Goal: Task Accomplishment & Management: Manage account settings

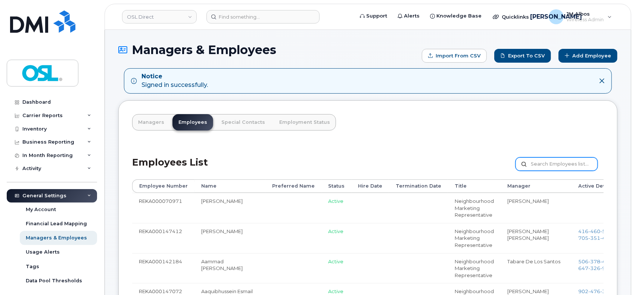
click at [546, 164] on input "text" at bounding box center [557, 164] width 82 height 13
type input "REKA000071935"
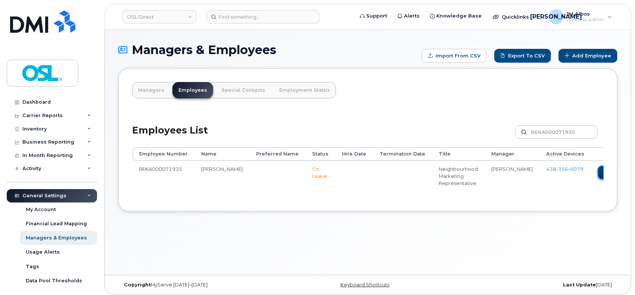
click at [604, 173] on icon at bounding box center [606, 173] width 4 height 4
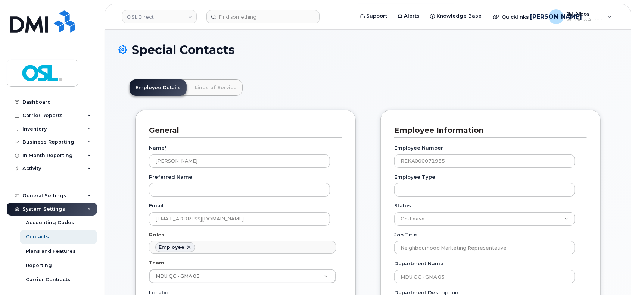
scroll to position [23, 0]
click at [530, 218] on select "Active On-Leave Long Term Short Term Maternity Leave Temp Layoff Inactive" at bounding box center [484, 219] width 181 height 13
select select "active"
click at [394, 213] on select "Active On-Leave Long Term Short Term Maternity Leave Temp Layoff Inactive" at bounding box center [484, 219] width 181 height 13
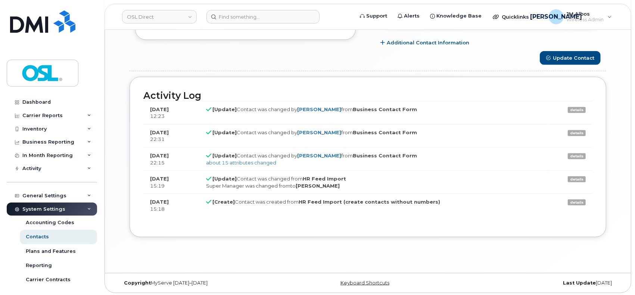
scroll to position [543, 0]
click at [567, 53] on button "Update Contact" at bounding box center [570, 57] width 61 height 14
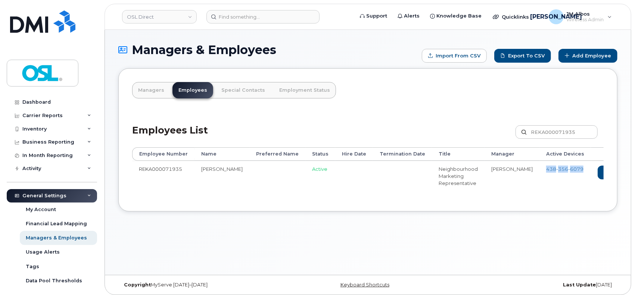
drag, startPoint x: 529, startPoint y: 169, endPoint x: 489, endPoint y: 171, distance: 40.0
click at [540, 171] on td "438 356 6079" at bounding box center [566, 176] width 52 height 30
copy span "438 356 6079"
click at [553, 130] on input "REKA000071935" at bounding box center [557, 131] width 82 height 13
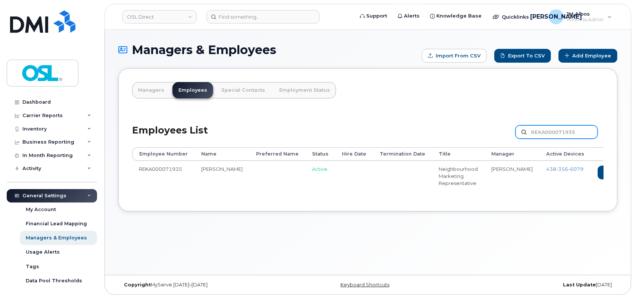
paste input "08869"
type input "REKA000008869"
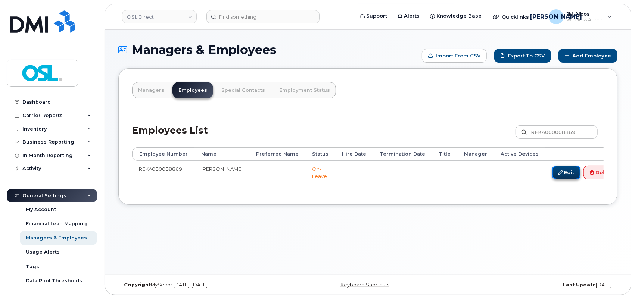
click at [552, 176] on link "Edit" at bounding box center [566, 173] width 28 height 14
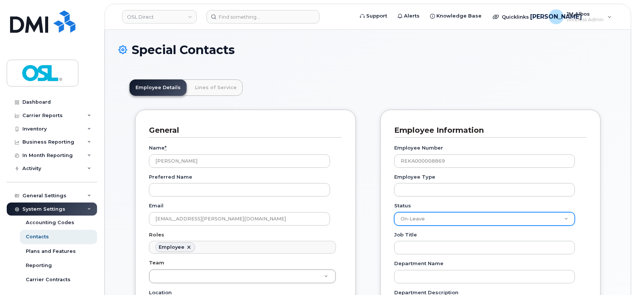
scroll to position [23, 0]
click at [524, 223] on select "Active On-Leave Long Term Short Term Maternity Leave Temp Layoff Inactive" at bounding box center [484, 219] width 181 height 13
select select "active"
click at [394, 213] on select "Active On-Leave Long Term Short Term Maternity Leave Temp Layoff Inactive" at bounding box center [484, 219] width 181 height 13
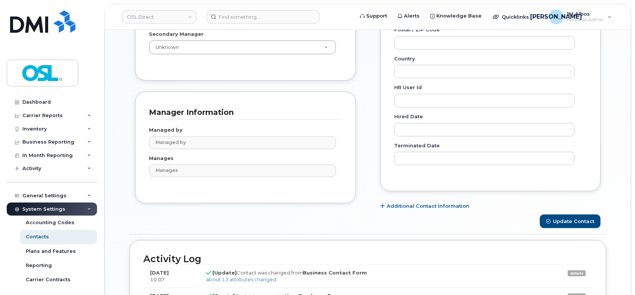
scroll to position [448, 0]
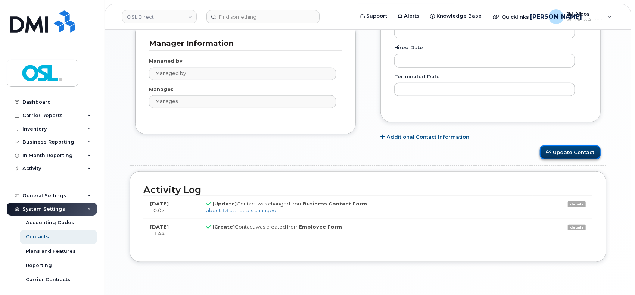
click at [567, 152] on button "Update Contact" at bounding box center [570, 153] width 61 height 14
